Goal: Task Accomplishment & Management: Use online tool/utility

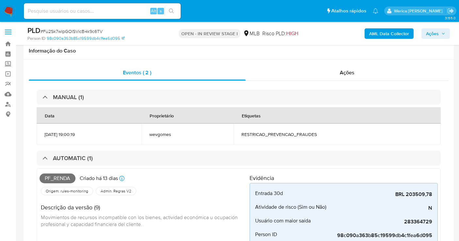
select select "10"
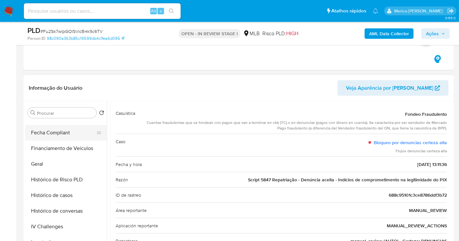
scroll to position [110, 0]
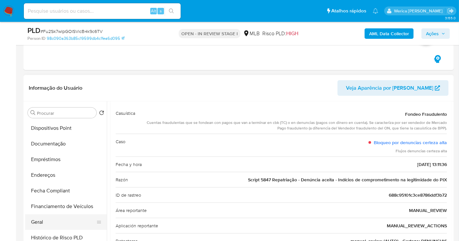
drag, startPoint x: 75, startPoint y: 208, endPoint x: 71, endPoint y: 223, distance: 15.8
click at [74, 208] on button "Financiamento de Veículos" at bounding box center [66, 207] width 82 height 16
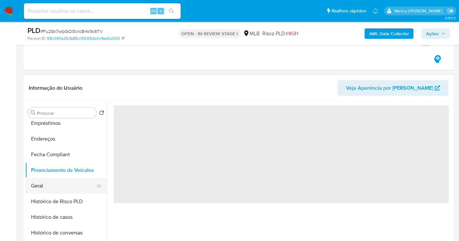
scroll to position [183, 0]
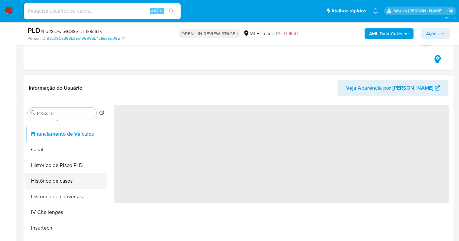
click at [70, 179] on button "Histórico de casos" at bounding box center [63, 181] width 76 height 16
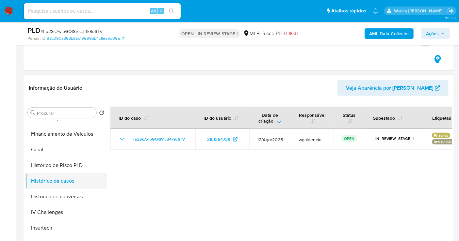
scroll to position [1, 0]
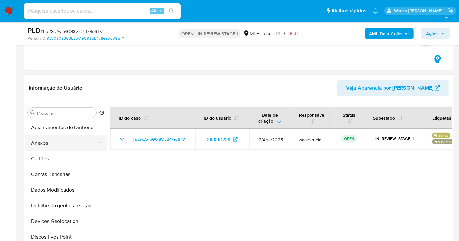
click at [46, 147] on button "Anexos" at bounding box center [63, 144] width 76 height 16
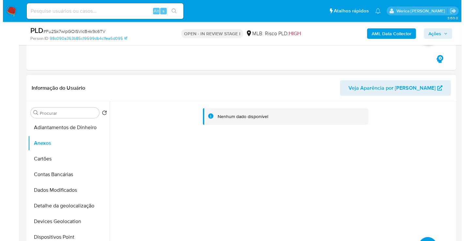
scroll to position [450, 0]
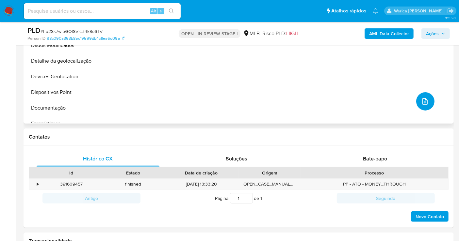
click at [424, 101] on icon "upload-file" at bounding box center [425, 102] width 8 height 8
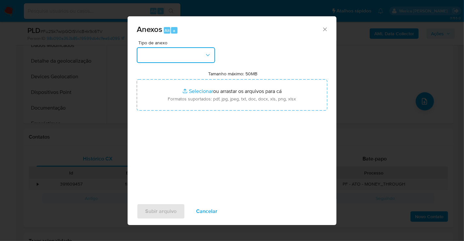
click at [181, 55] on button "button" at bounding box center [176, 55] width 78 height 16
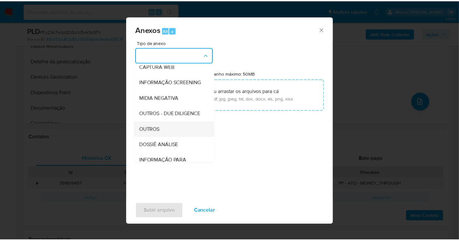
scroll to position [73, 0]
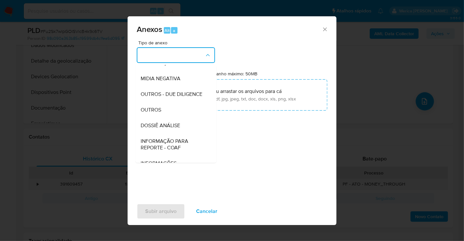
drag, startPoint x: 179, startPoint y: 140, endPoint x: 185, endPoint y: 130, distance: 11.4
click at [180, 129] on span "DOSSIÊ ANÁLISE" at bounding box center [161, 125] width 40 height 7
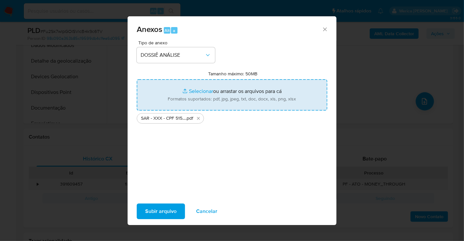
type input "C:\fakepath\Mulan 2506698766_2025_08_21_15_24_02 GABRIEL BASTOS DA SILVA.xlsx"
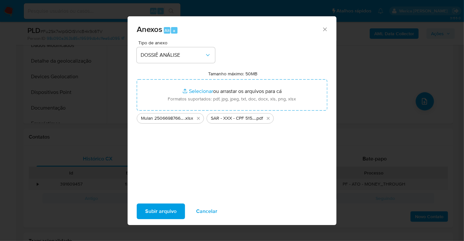
click at [162, 214] on span "Subir arquivo" at bounding box center [160, 211] width 31 height 14
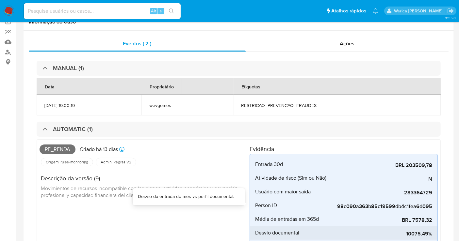
scroll to position [15, 0]
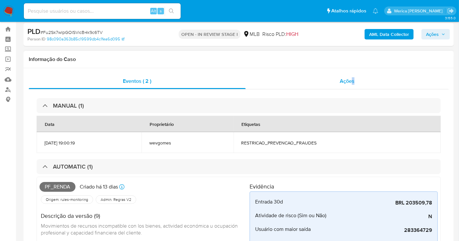
click at [355, 73] on div "Eventos ( 2 ) Ações MANUAL (1) Data Proprietário Etiquetas 14/08/2025 19:00:19 …" at bounding box center [239, 226] width 430 height 316
click at [350, 88] on div "Ações" at bounding box center [347, 81] width 203 height 16
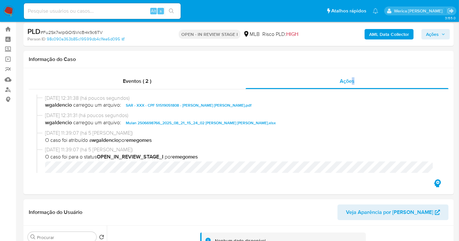
click at [429, 35] on span "Ações" at bounding box center [432, 34] width 13 height 10
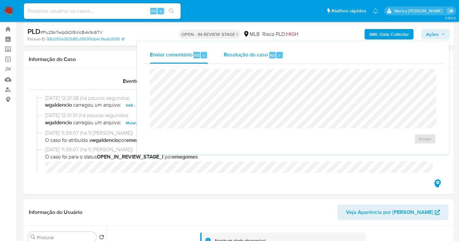
click at [257, 59] on div "Resolução do caso Alt r" at bounding box center [254, 55] width 60 height 17
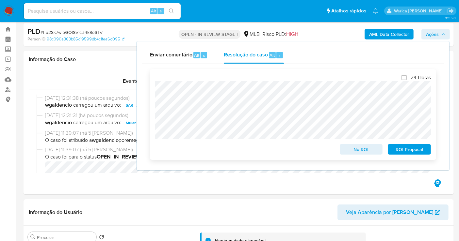
click at [407, 154] on span "ROI Proposal" at bounding box center [409, 149] width 34 height 9
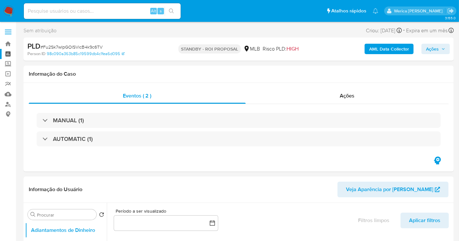
select select "10"
click at [8, 12] on img at bounding box center [8, 11] width 11 height 11
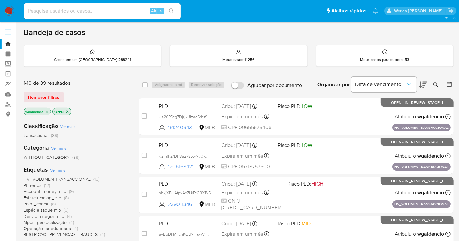
click at [36, 186] on span "Pf_renda" at bounding box center [33, 185] width 18 height 7
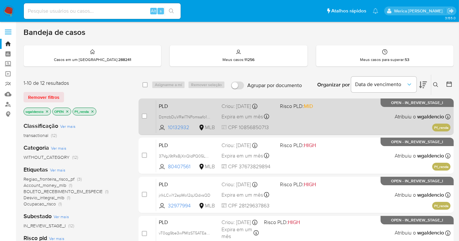
click at [301, 122] on div "PLD DzmzbDuVRelTNPomsafo1gnO 10132932 MLB Risco PLD: MID Criou: 12/08/2025 Crio…" at bounding box center [303, 116] width 294 height 33
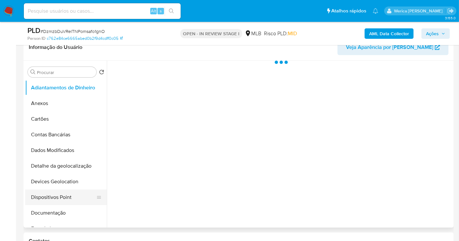
scroll to position [145, 0]
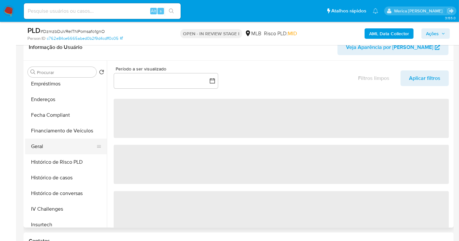
click at [52, 145] on button "Geral" at bounding box center [63, 147] width 76 height 16
select select "10"
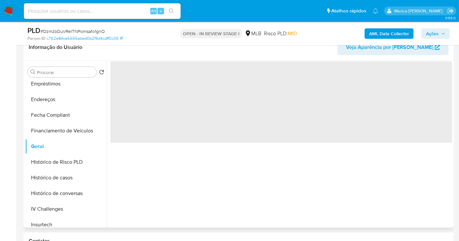
click at [168, 78] on span "‌" at bounding box center [281, 102] width 342 height 82
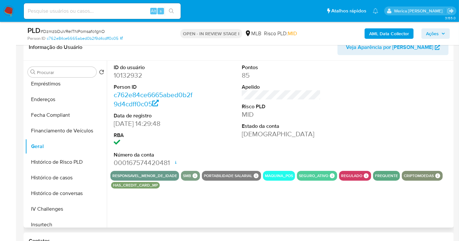
click at [127, 74] on dd "10132932" at bounding box center [153, 75] width 79 height 9
copy dd "10132932"
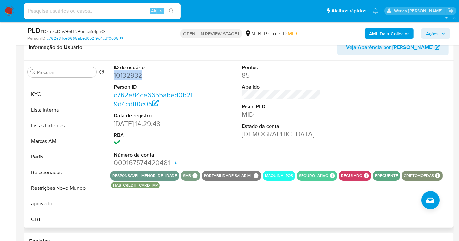
scroll to position [307, 0]
click at [39, 101] on button "KYC" at bounding box center [63, 95] width 76 height 16
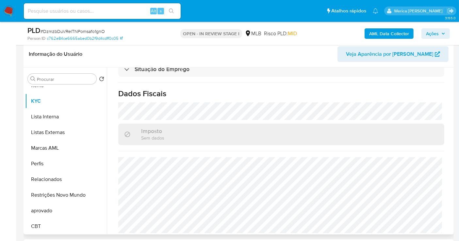
scroll to position [81, 0]
